Goal: Information Seeking & Learning: Find specific fact

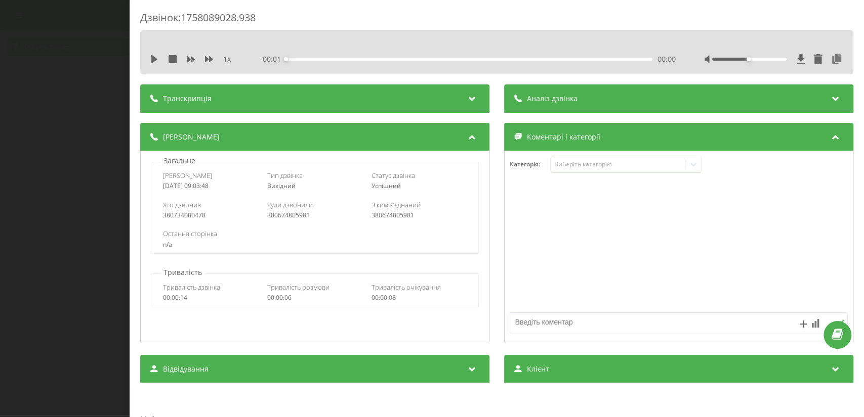
click at [119, 81] on div "Дзвінок : 1758089028.938 1 x - 00:01 00:00 00:00 Транскрипція Для AI-аналізу ма…" at bounding box center [432, 208] width 864 height 417
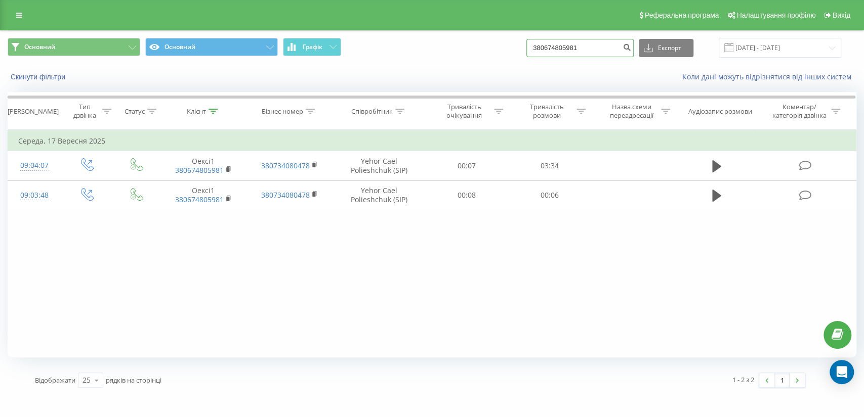
drag, startPoint x: 599, startPoint y: 50, endPoint x: 505, endPoint y: 49, distance: 94.6
click at [505, 49] on div "Основний Основний Графік 380674805981 Експорт .csv .xls .xlsx [DATE] - [DATE]" at bounding box center [432, 48] width 849 height 20
paste input "1118115"
type input "380671118115"
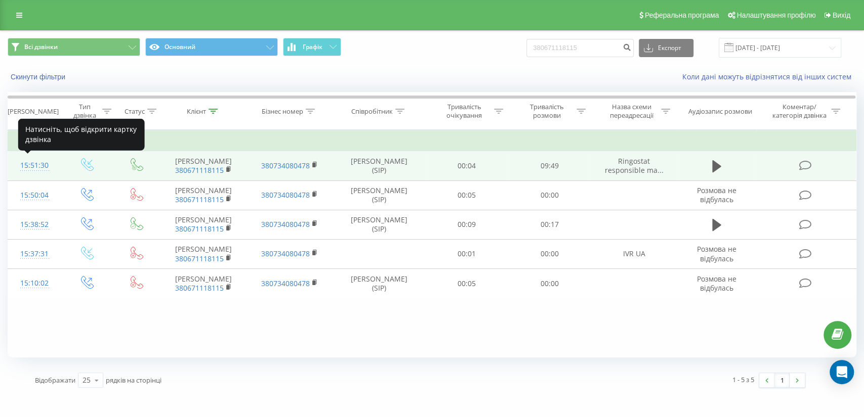
click at [36, 161] on div "15:51:30" at bounding box center [34, 166] width 32 height 20
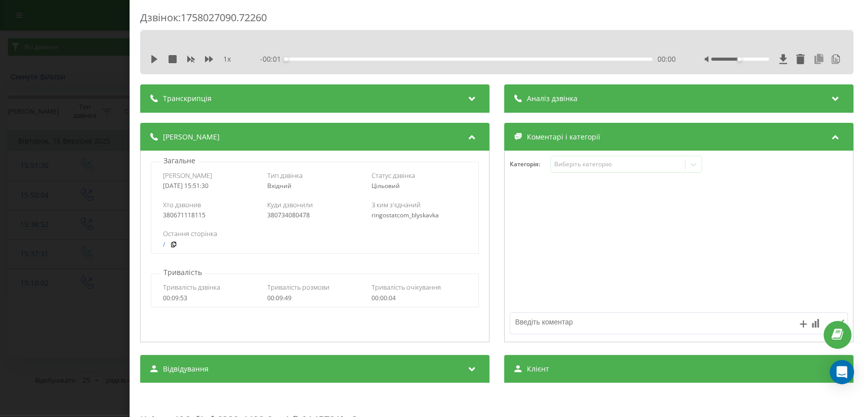
click at [813, 60] on icon at bounding box center [819, 59] width 12 height 10
click at [757, 95] on div "Аналіз дзвінка" at bounding box center [678, 99] width 349 height 28
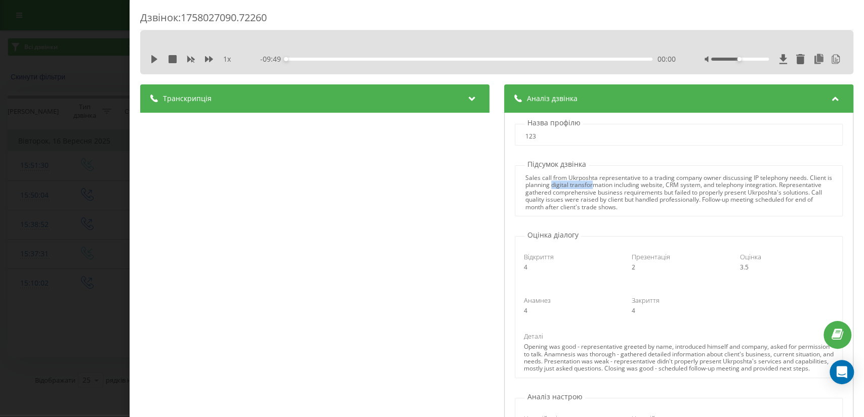
drag, startPoint x: 571, startPoint y: 189, endPoint x: 612, endPoint y: 189, distance: 41.0
click at [612, 189] on div "Sales call from Ukrposhta representative to a trading company owner discussing …" at bounding box center [678, 193] width 307 height 36
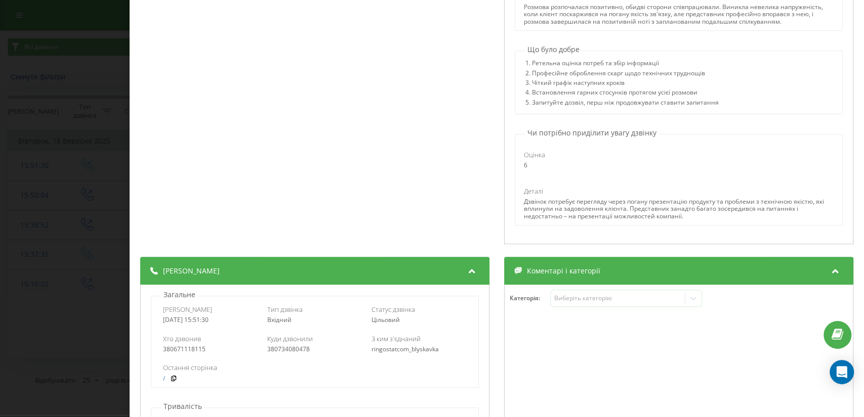
scroll to position [225, 0]
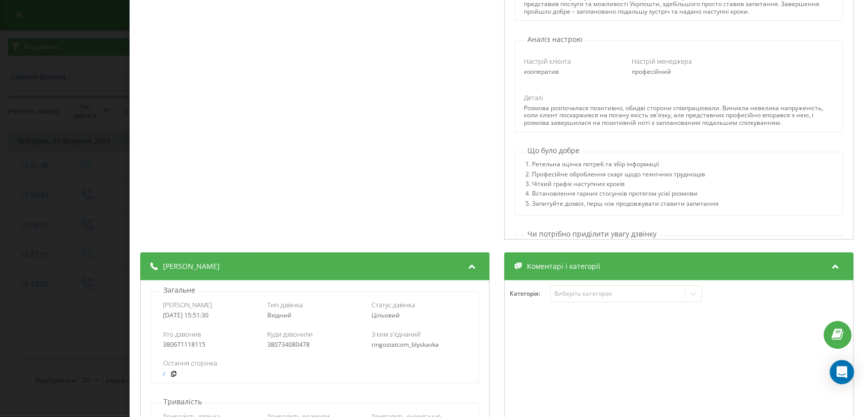
click at [440, 190] on div "Транскрипція 00:01 Пане Олександре, доброго дня! 00:03 Алло. 00:03 Це Карлило з…" at bounding box center [314, 51] width 349 height 383
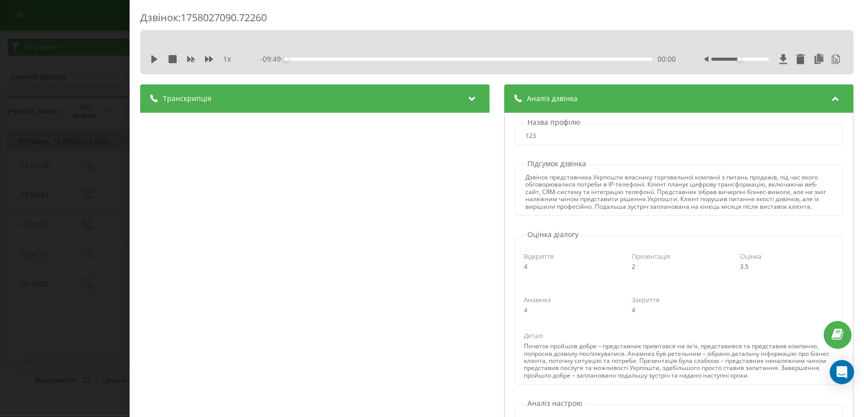
scroll to position [0, 0]
